Goal: Transaction & Acquisition: Purchase product/service

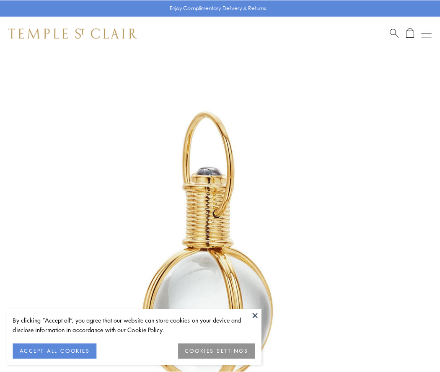
scroll to position [219, 0]
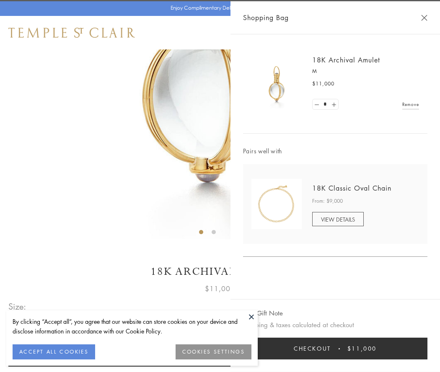
click at [336, 349] on button "Checkout $11,000" at bounding box center [335, 349] width 185 height 22
